Goal: Find specific page/section: Find specific page/section

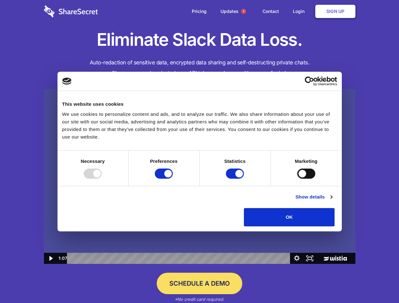
click at [199, 152] on img at bounding box center [199, 176] width 311 height 175
click at [102, 179] on div at bounding box center [93, 174] width 18 height 10
click at [173, 179] on input "Preferences" at bounding box center [164, 174] width 18 height 10
checkbox input "false"
click at [236, 179] on input "Statistics" at bounding box center [235, 174] width 18 height 10
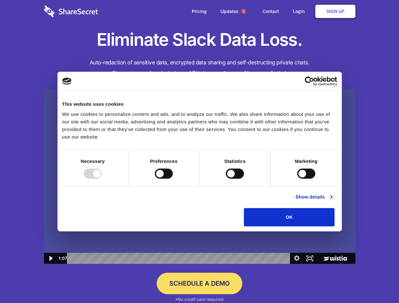
checkbox input "false"
click at [297, 179] on input "Marketing" at bounding box center [306, 174] width 18 height 10
checkbox input "true"
click at [332, 201] on link "Show details" at bounding box center [313, 197] width 37 height 8
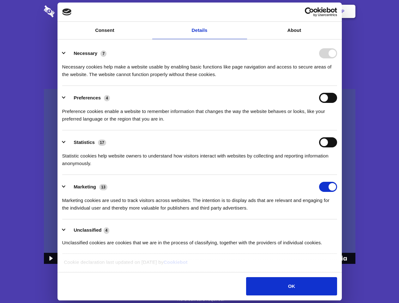
click at [337, 175] on li "Statistics 17 Statistic cookies help website owners to understand how visitors …" at bounding box center [199, 152] width 275 height 45
click at [243, 11] on span "1" at bounding box center [243, 11] width 5 height 5
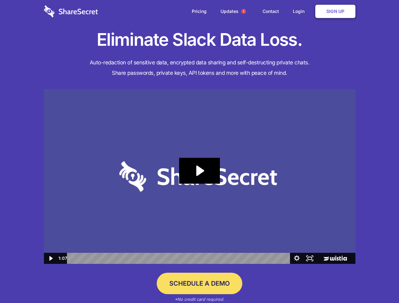
click at [200, 177] on icon "Play Video: Sharesecret Slack Extension" at bounding box center [199, 171] width 40 height 26
